Goal: Transaction & Acquisition: Purchase product/service

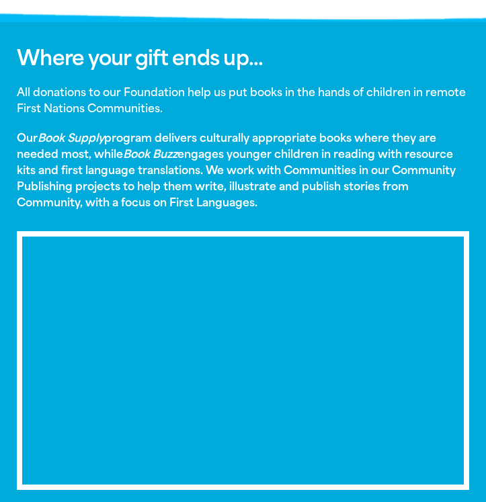
scroll to position [656, 0]
